Goal: Task Accomplishment & Management: Use online tool/utility

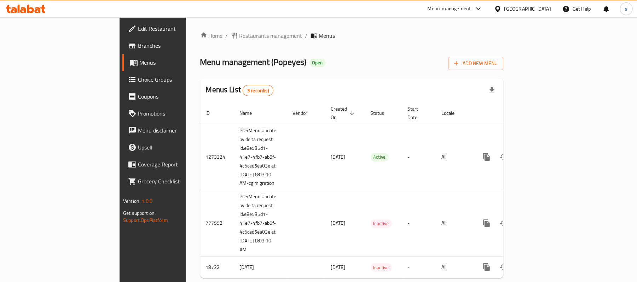
click at [138, 79] on span "Choice Groups" at bounding box center [179, 79] width 82 height 8
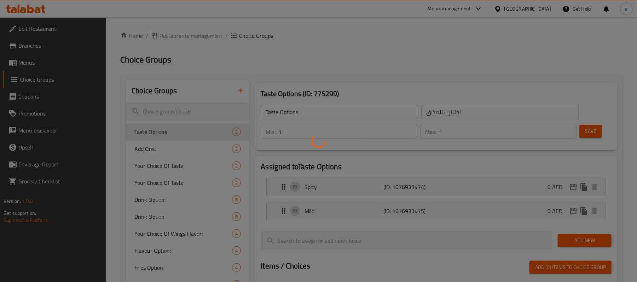
click at [181, 105] on div at bounding box center [318, 141] width 637 height 282
click at [40, 84] on div at bounding box center [318, 141] width 637 height 282
click at [181, 112] on div at bounding box center [318, 141] width 637 height 282
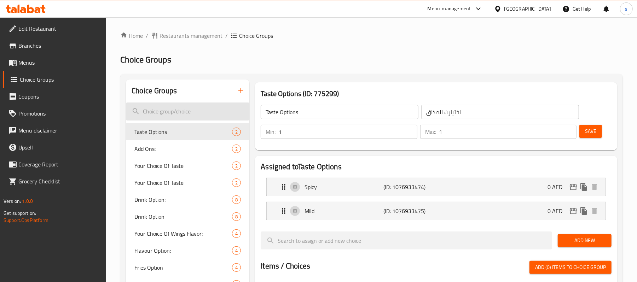
click at [183, 109] on input "search" at bounding box center [187, 112] width 123 height 18
paste input "Your choice of wings flavor:"
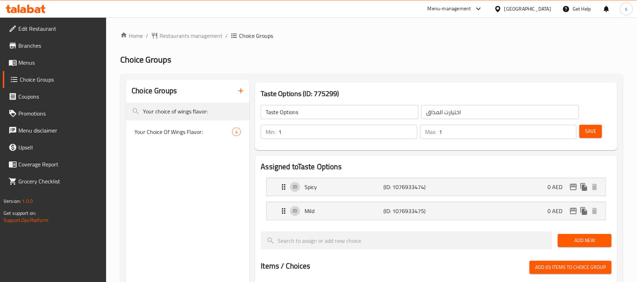
type input "Your choice of wings flavor:"
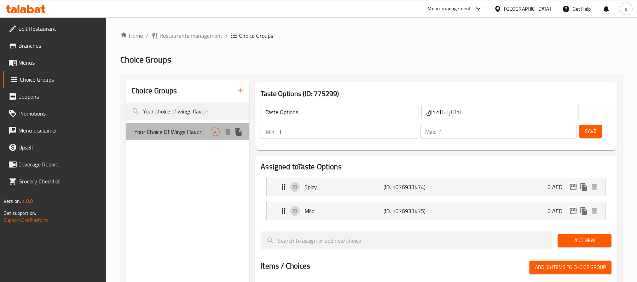
click at [177, 128] on span "Your Choice Of Wings Flavor:" at bounding box center [172, 132] width 76 height 8
type input "Your Choice Of Wings Flavor:"
type input "إختيارك من نكهة الأجنحة:"
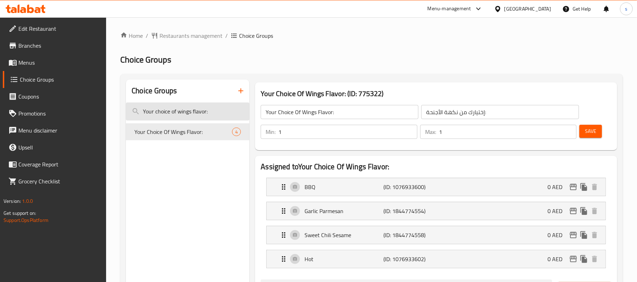
click at [190, 112] on input "Your choice of wings flavor:" at bounding box center [187, 112] width 123 height 18
paste input "nuggets flavor"
click at [190, 112] on input "Your choice of wings flavor:" at bounding box center [187, 112] width 123 height 18
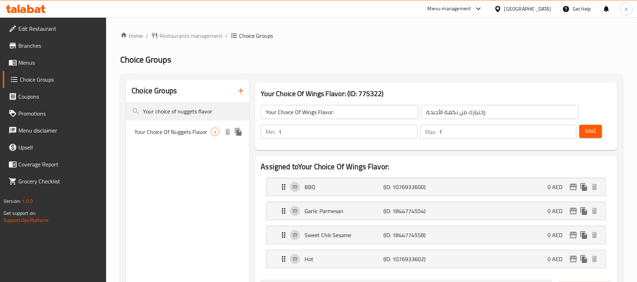
type input "Your choice of nuggets flavor"
click at [180, 134] on span "Your Choice Of Nuggets Flavor" at bounding box center [172, 132] width 76 height 8
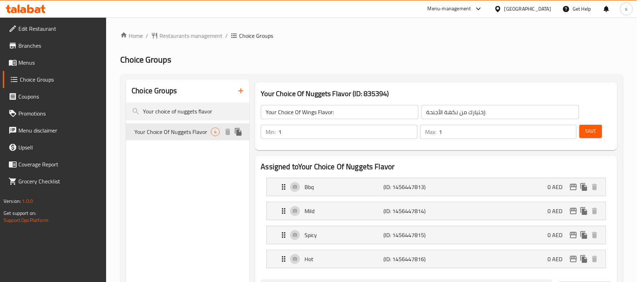
type input "Your Choice Of Nuggets Flavor"
type input "اختيارك من نكهة ناغتس"
click at [170, 116] on input "Your choice of nuggets flavor" at bounding box center [187, 112] width 123 height 18
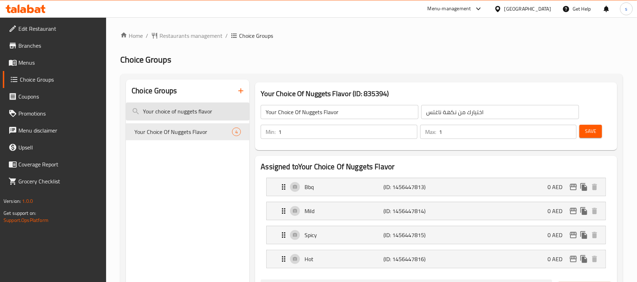
paste input "Choosing the first sauce"
click at [190, 106] on input "Choosing the first sauce" at bounding box center [187, 112] width 123 height 18
click at [189, 106] on input "Choosing the first sauce" at bounding box center [187, 112] width 123 height 18
paste input "e the third"
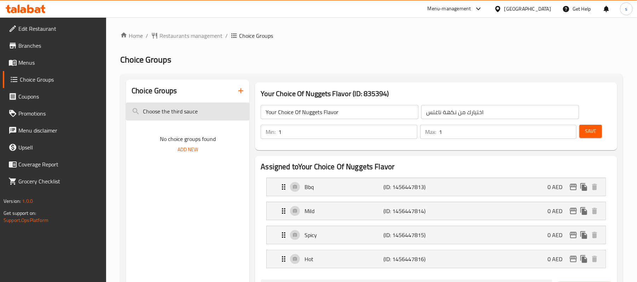
click at [194, 111] on input "Choose the third sauce" at bounding box center [187, 112] width 123 height 18
paste input "a secon"
drag, startPoint x: 169, startPoint y: 103, endPoint x: 169, endPoint y: 106, distance: 3.9
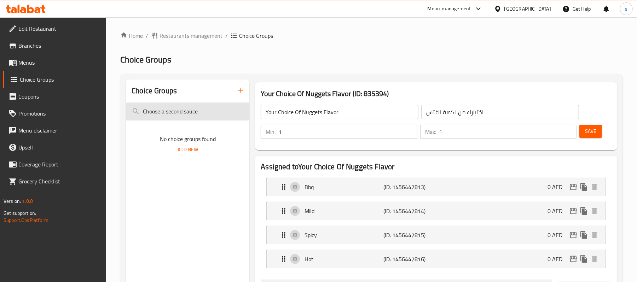
click at [169, 104] on input "Choose a second sauce" at bounding box center [187, 112] width 123 height 18
click at [169, 106] on input "Choose a second sauce" at bounding box center [187, 112] width 123 height 18
paste input "Family Fries Option"
click at [169, 106] on input "Family Fries Option" at bounding box center [187, 112] width 123 height 18
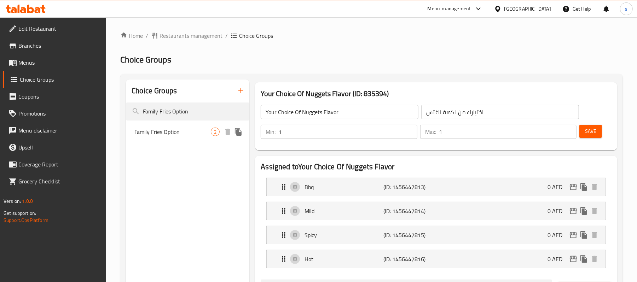
type input "Family Fries Option"
click at [170, 133] on span "Family Fries Option" at bounding box center [172, 132] width 76 height 8
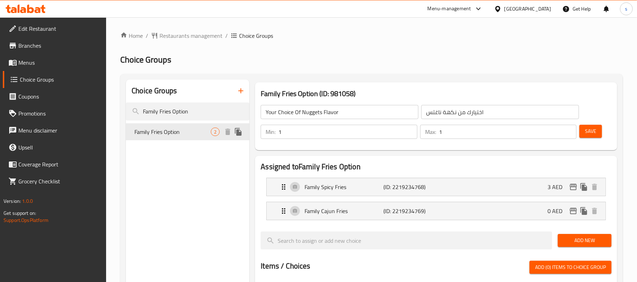
type input "Family Fries Option"
type input "خيار البطاطس المقلية العائلية"
click at [172, 115] on input "Family Fries Option" at bounding box center [187, 112] width 123 height 18
paste input "ourth dipping o"
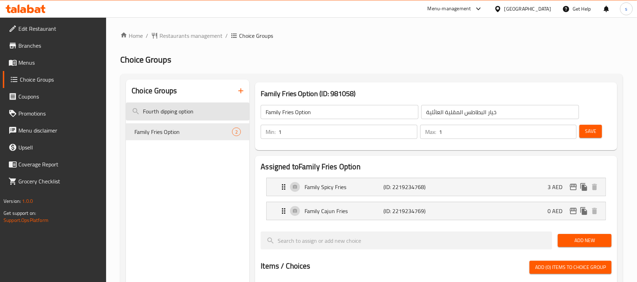
click at [172, 115] on input "Fourth dipping option" at bounding box center [187, 112] width 123 height 18
click at [215, 108] on input "Fourth dipping option" at bounding box center [187, 112] width 123 height 18
paste input "Choose the flavor of tenders"
click at [215, 108] on input "Choose the flavor of tenders" at bounding box center [187, 112] width 123 height 18
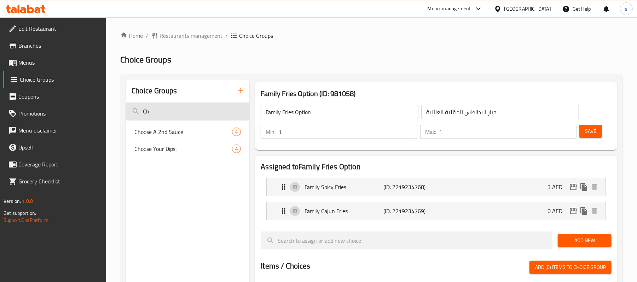
type input "C"
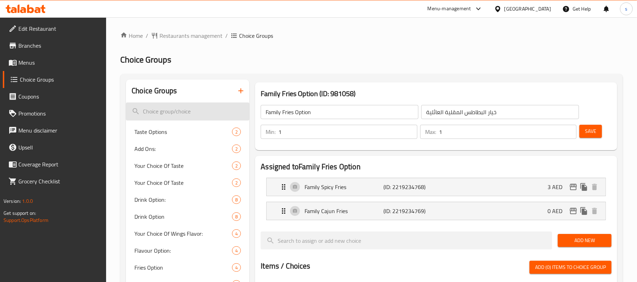
click at [163, 108] on input "search" at bounding box center [187, 112] width 123 height 18
paste input "tenders"
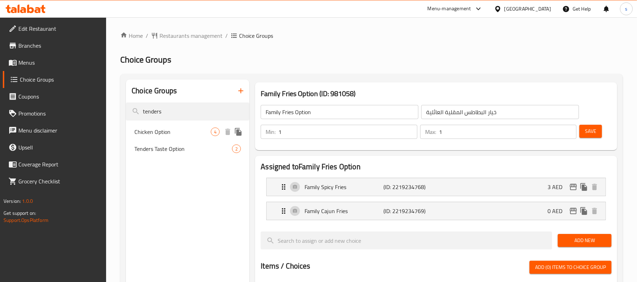
type input "tenders"
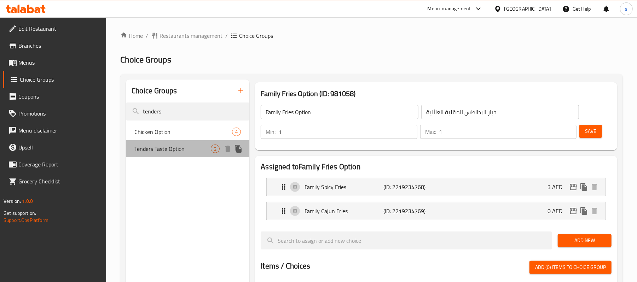
click at [150, 150] on span "Tenders Taste Option" at bounding box center [172, 149] width 76 height 8
type input "Tenders Taste Option"
type input "اختيار نكهة التندرز"
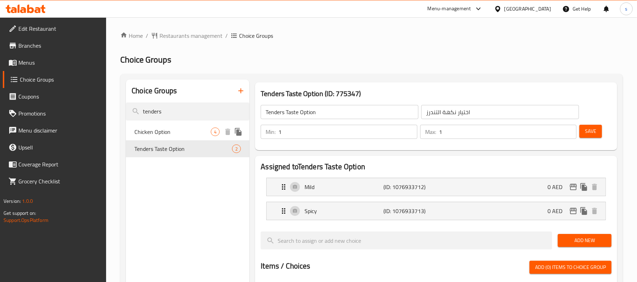
click at [153, 134] on span "Chicken Option" at bounding box center [172, 132] width 76 height 8
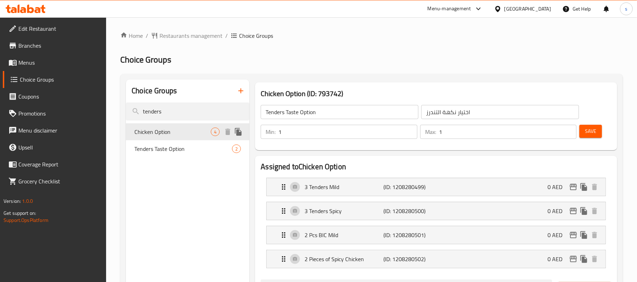
type input "Chicken Option"
type input "إختيار الدجاج"
